Goal: Task Accomplishment & Management: Manage account settings

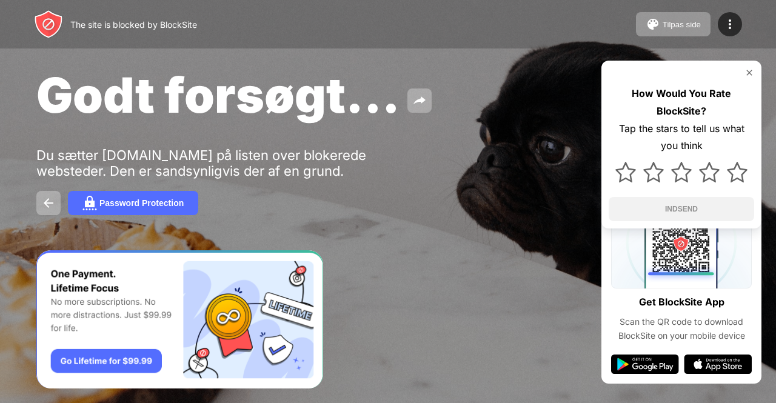
click at [451, 296] on div at bounding box center [388, 201] width 776 height 403
click at [749, 68] on img at bounding box center [749, 73] width 10 height 10
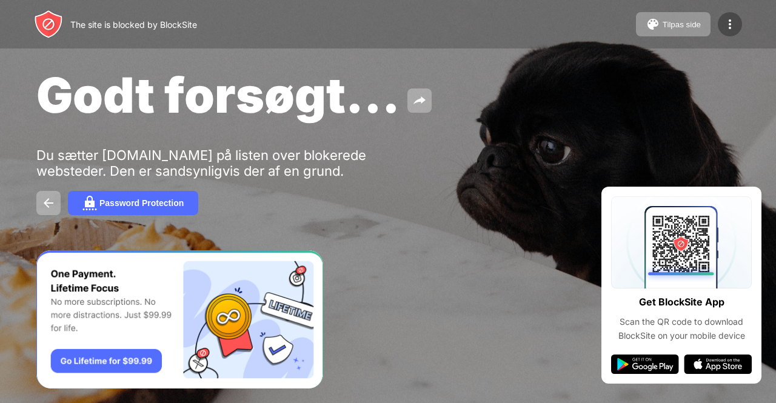
click at [731, 13] on div at bounding box center [730, 24] width 24 height 24
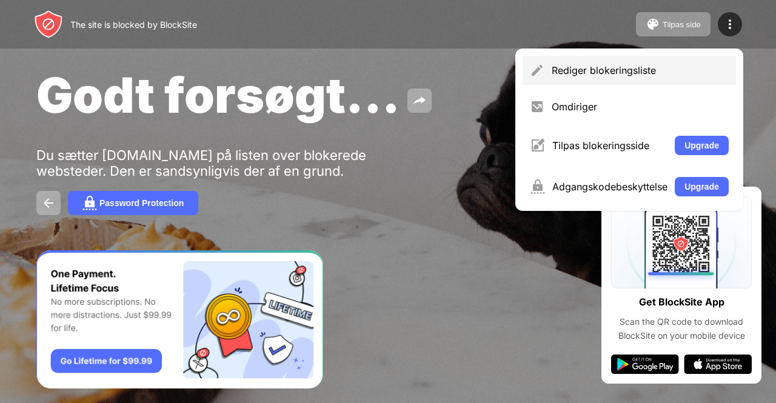
click at [631, 74] on div "Rediger blokeringsliste" at bounding box center [640, 70] width 177 height 12
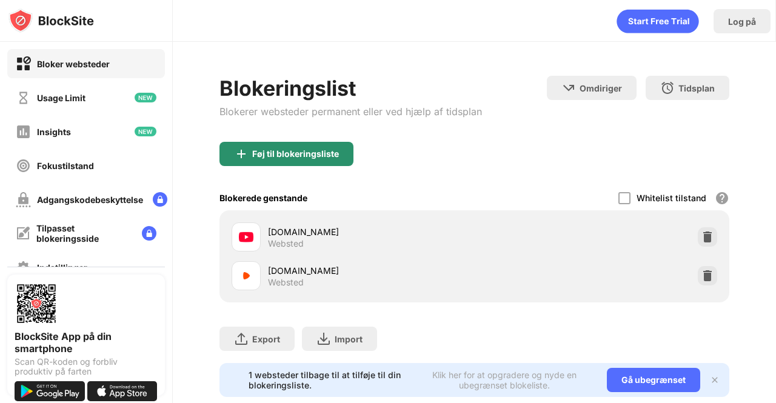
click at [285, 145] on div "Føj til blokeringsliste" at bounding box center [286, 154] width 134 height 24
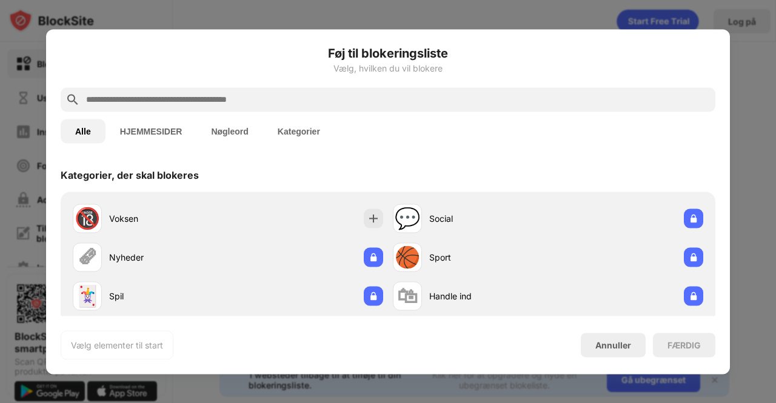
click at [258, 105] on input "text" at bounding box center [398, 99] width 626 height 15
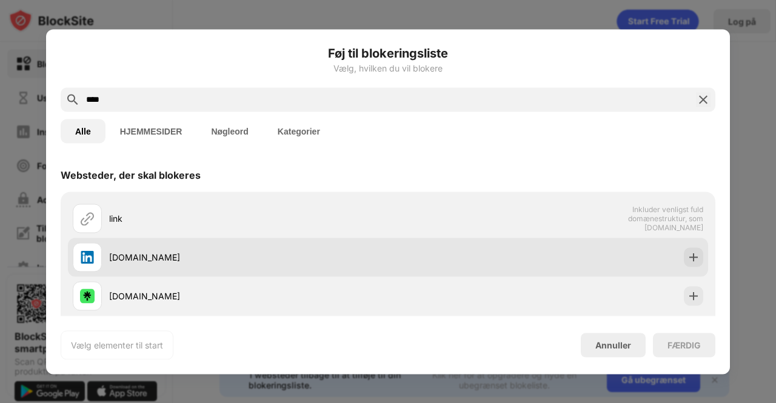
type input "****"
click at [199, 258] on div "[DOMAIN_NAME]" at bounding box center [248, 257] width 279 height 13
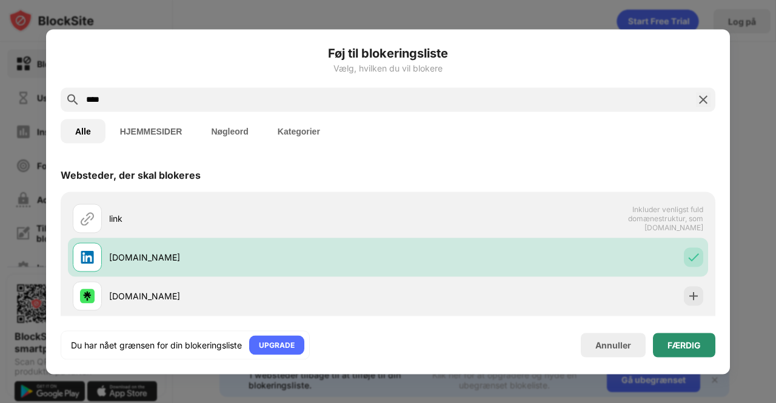
click at [704, 340] on div "FÆRDIG" at bounding box center [684, 345] width 62 height 24
